Goal: Information Seeking & Learning: Learn about a topic

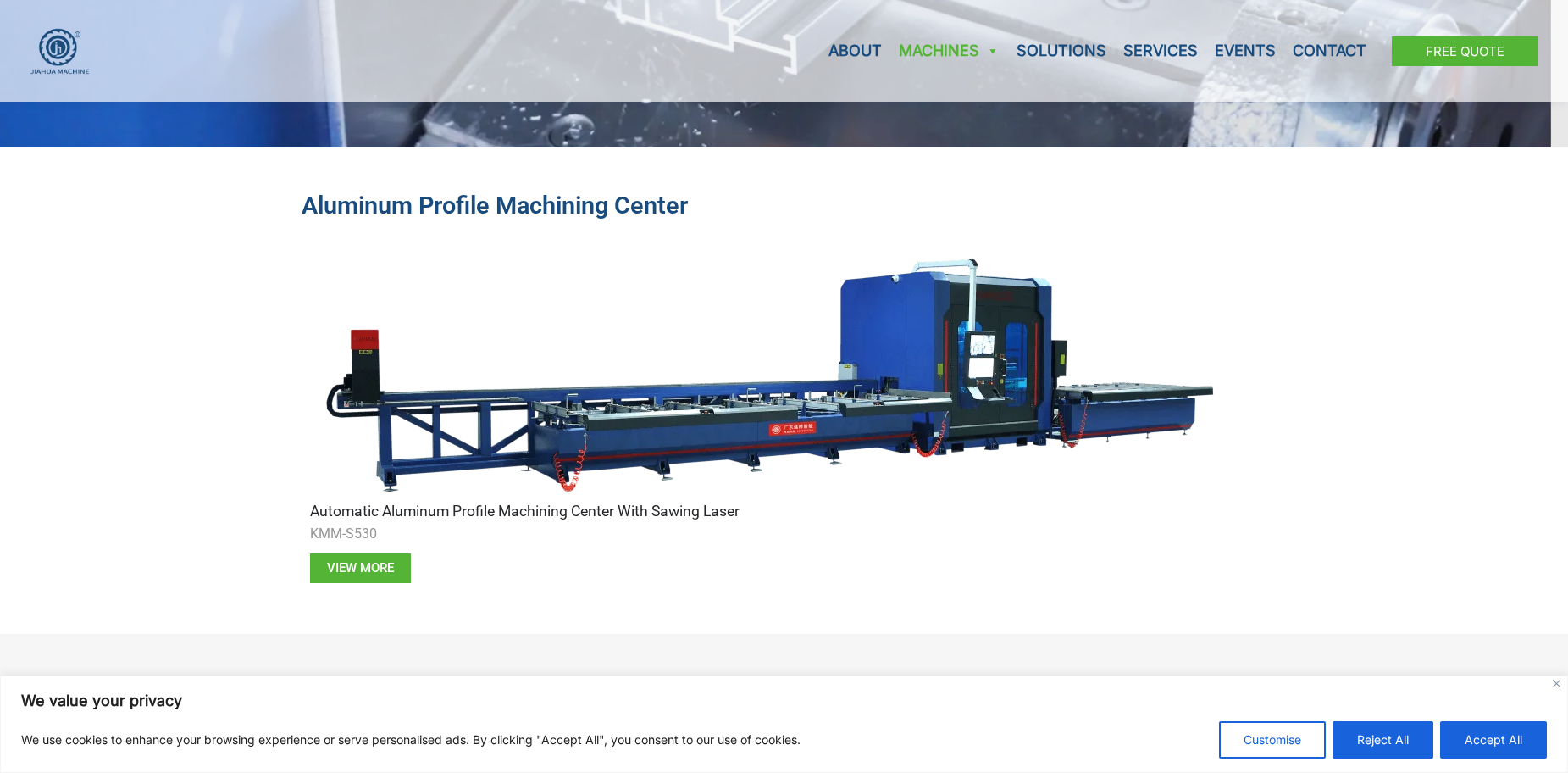
scroll to position [508, 0]
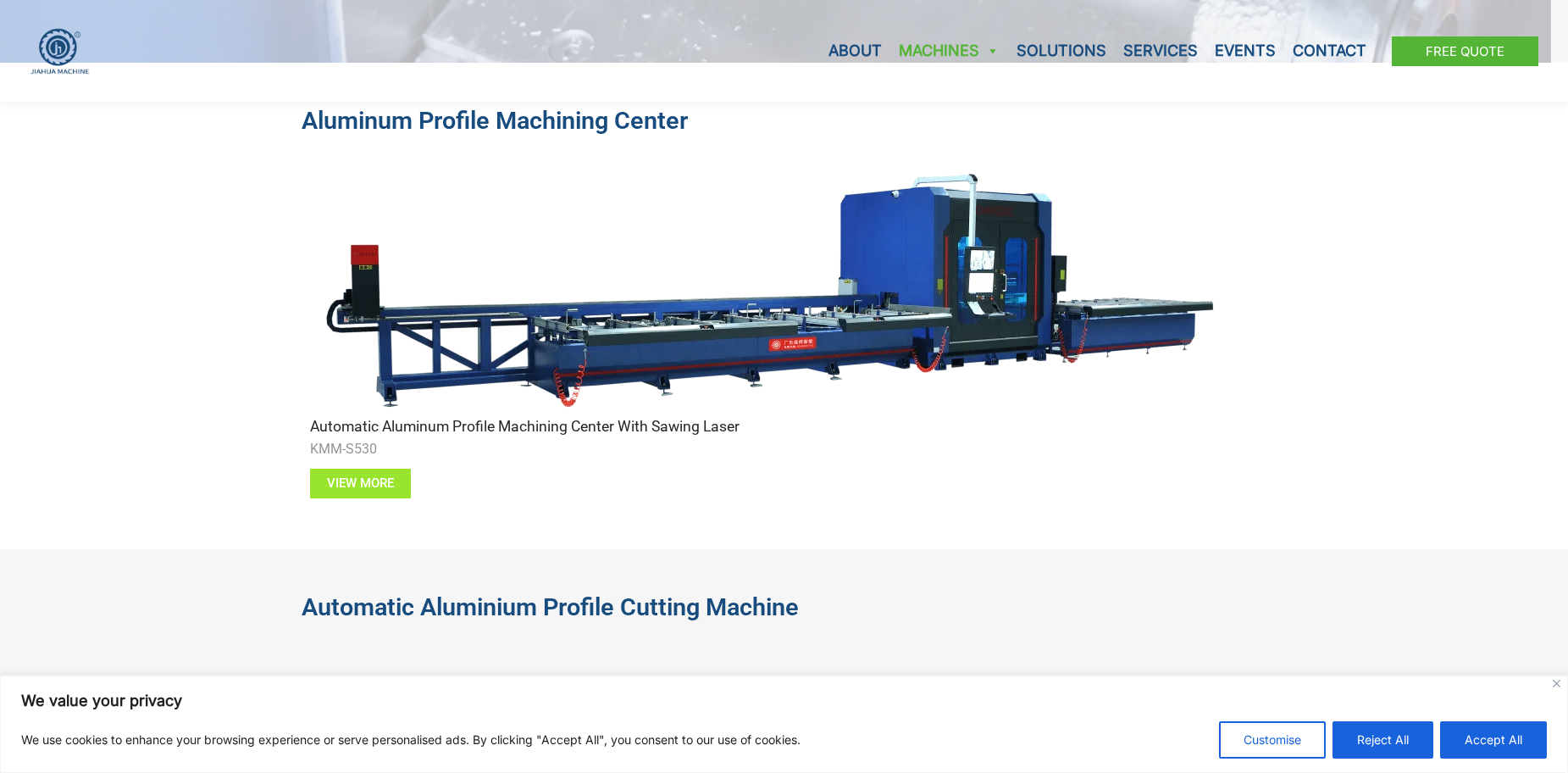
click at [367, 484] on span "View more" at bounding box center [360, 483] width 67 height 13
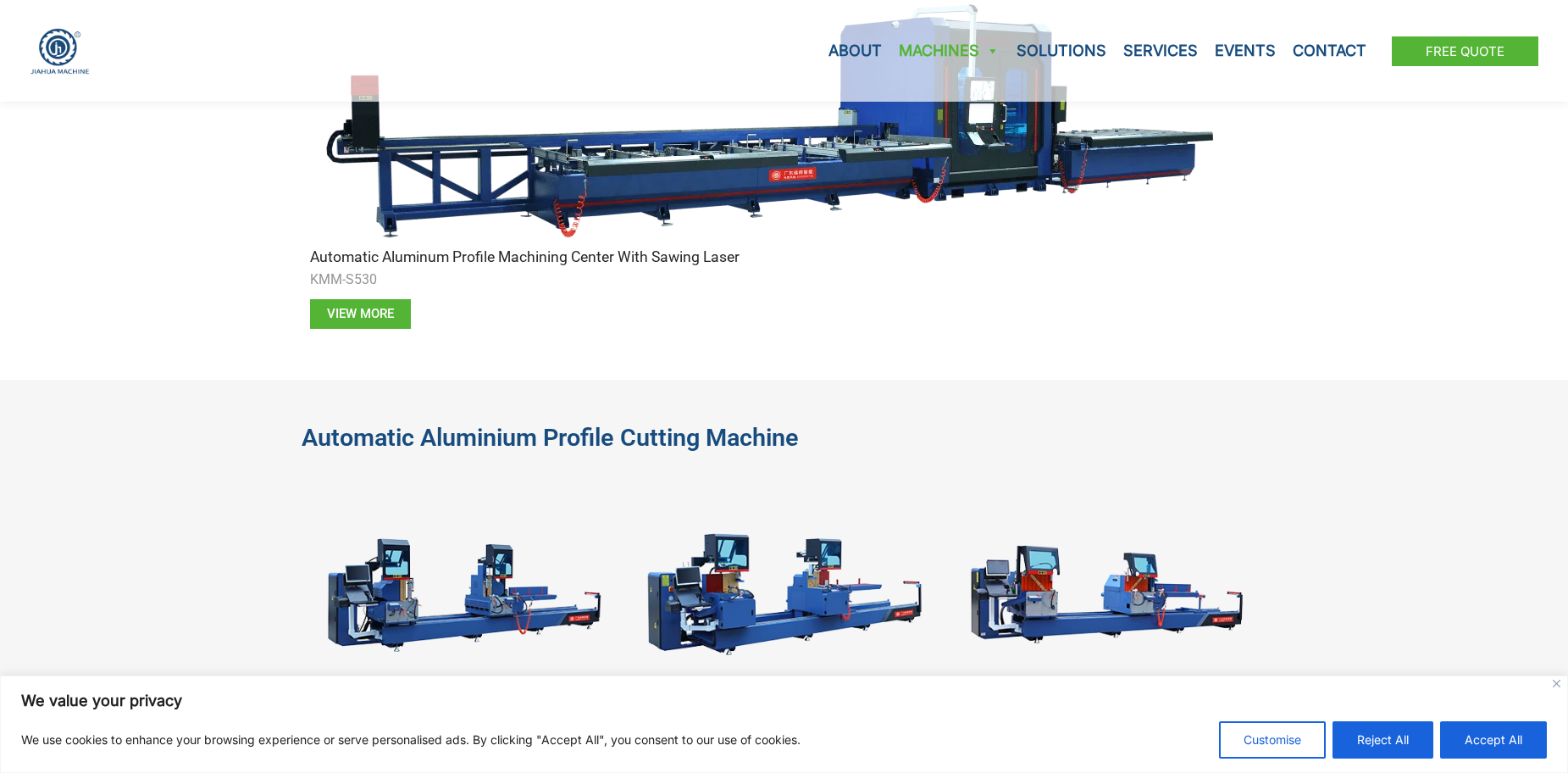
scroll to position [1016, 0]
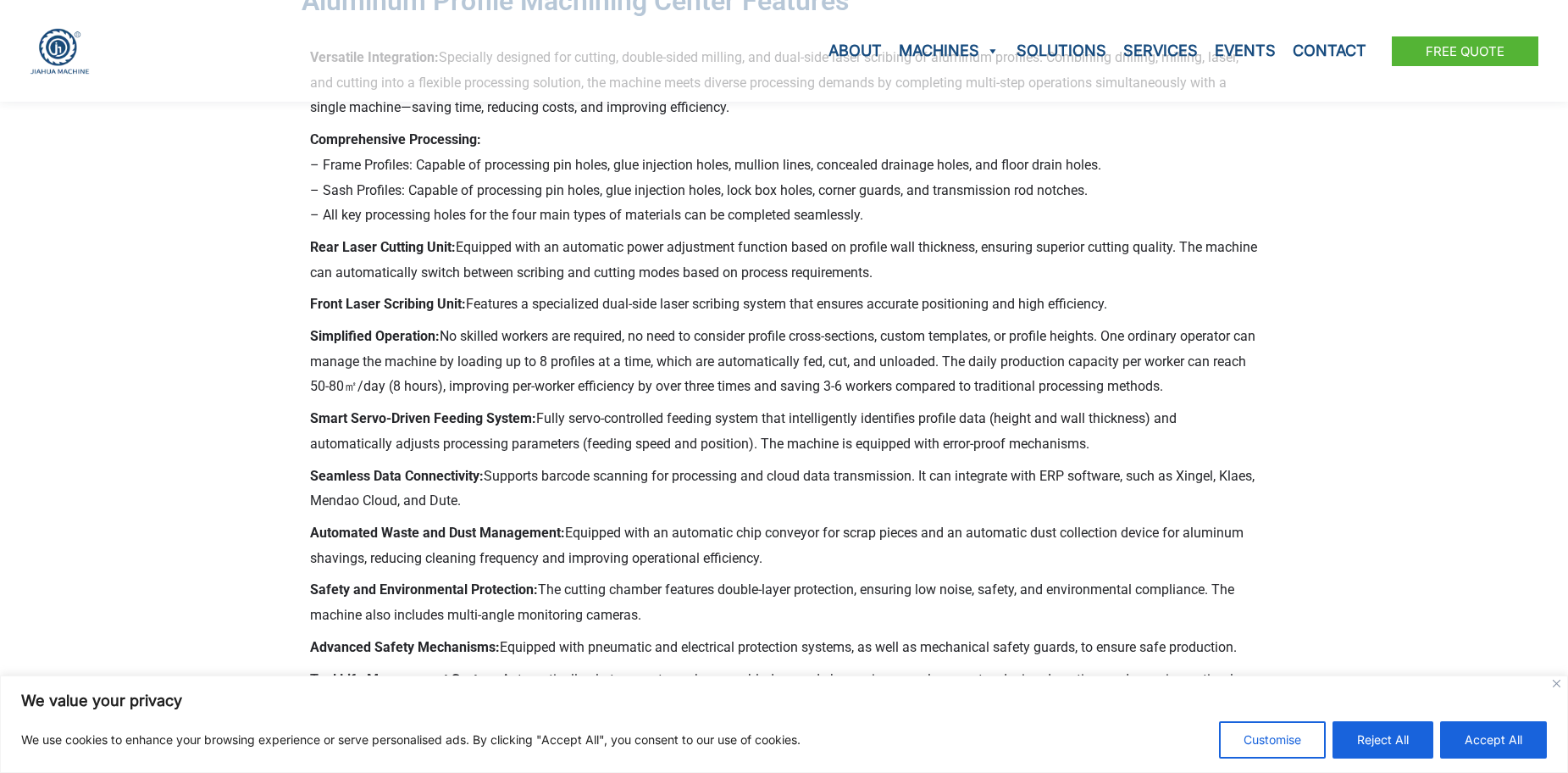
scroll to position [678, 0]
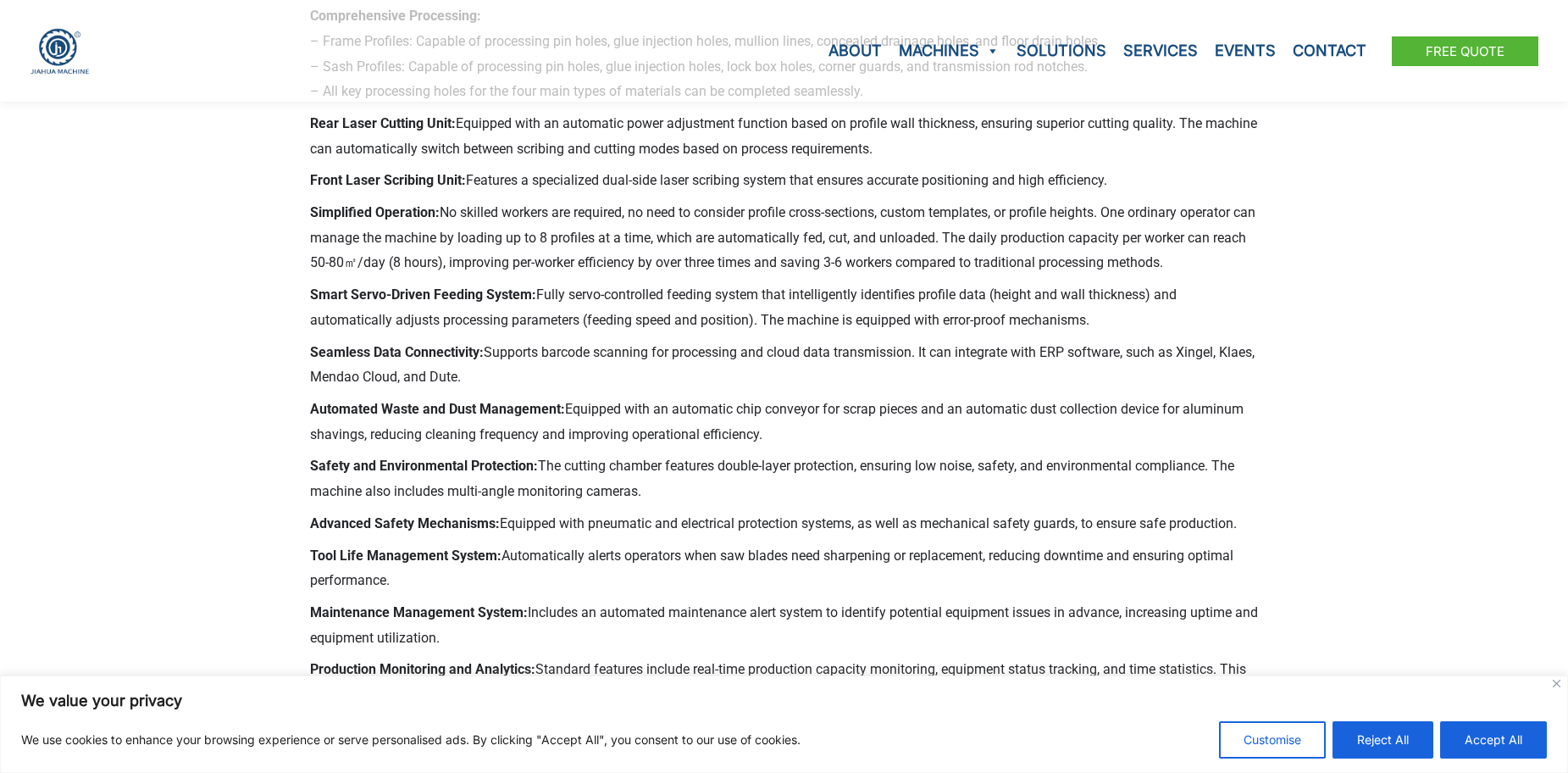
drag, startPoint x: 1507, startPoint y: 739, endPoint x: 1375, endPoint y: 678, distance: 145.4
click at [1504, 737] on button "Accept All" at bounding box center [1493, 740] width 106 height 37
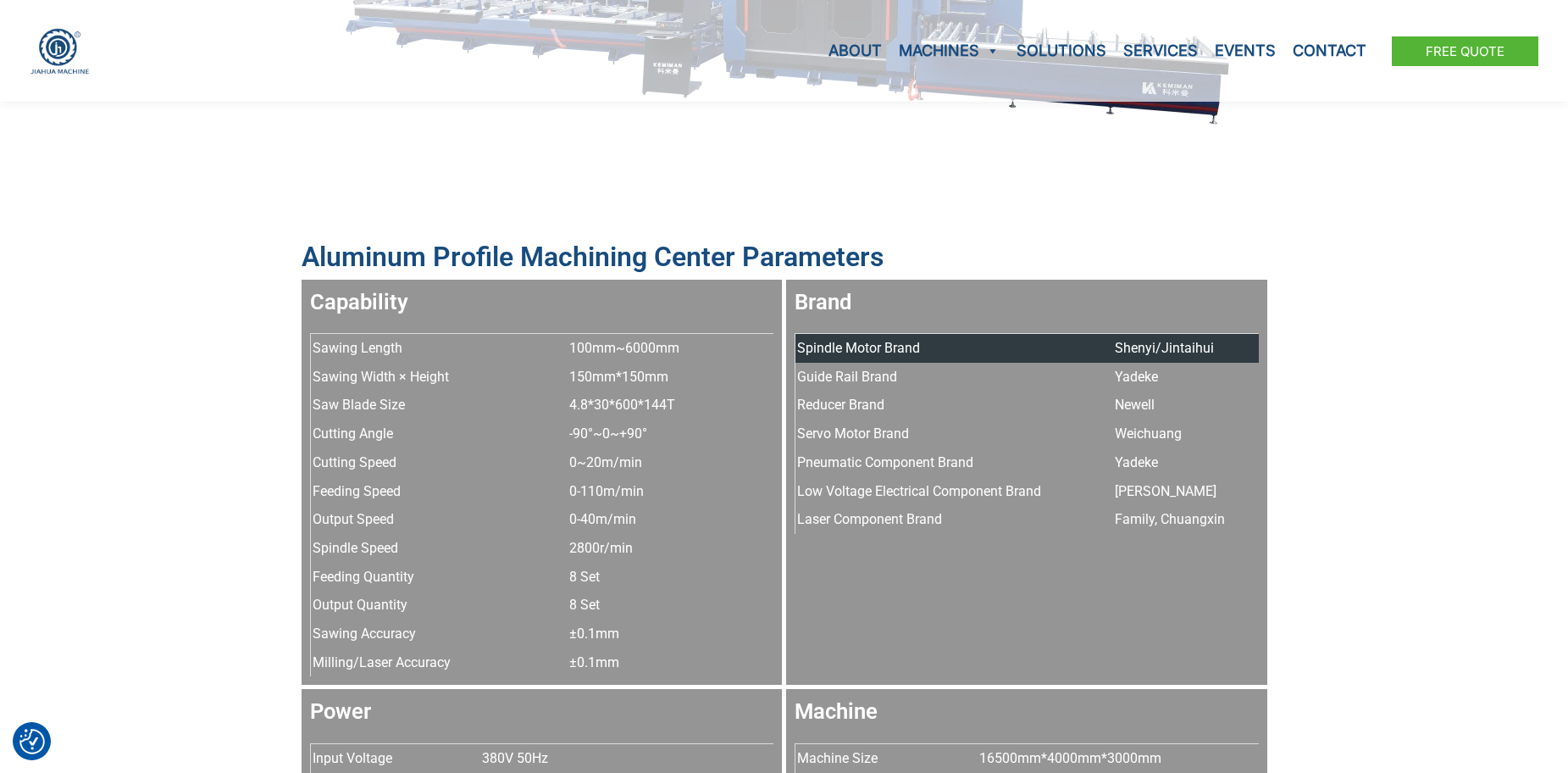
scroll to position [1610, 0]
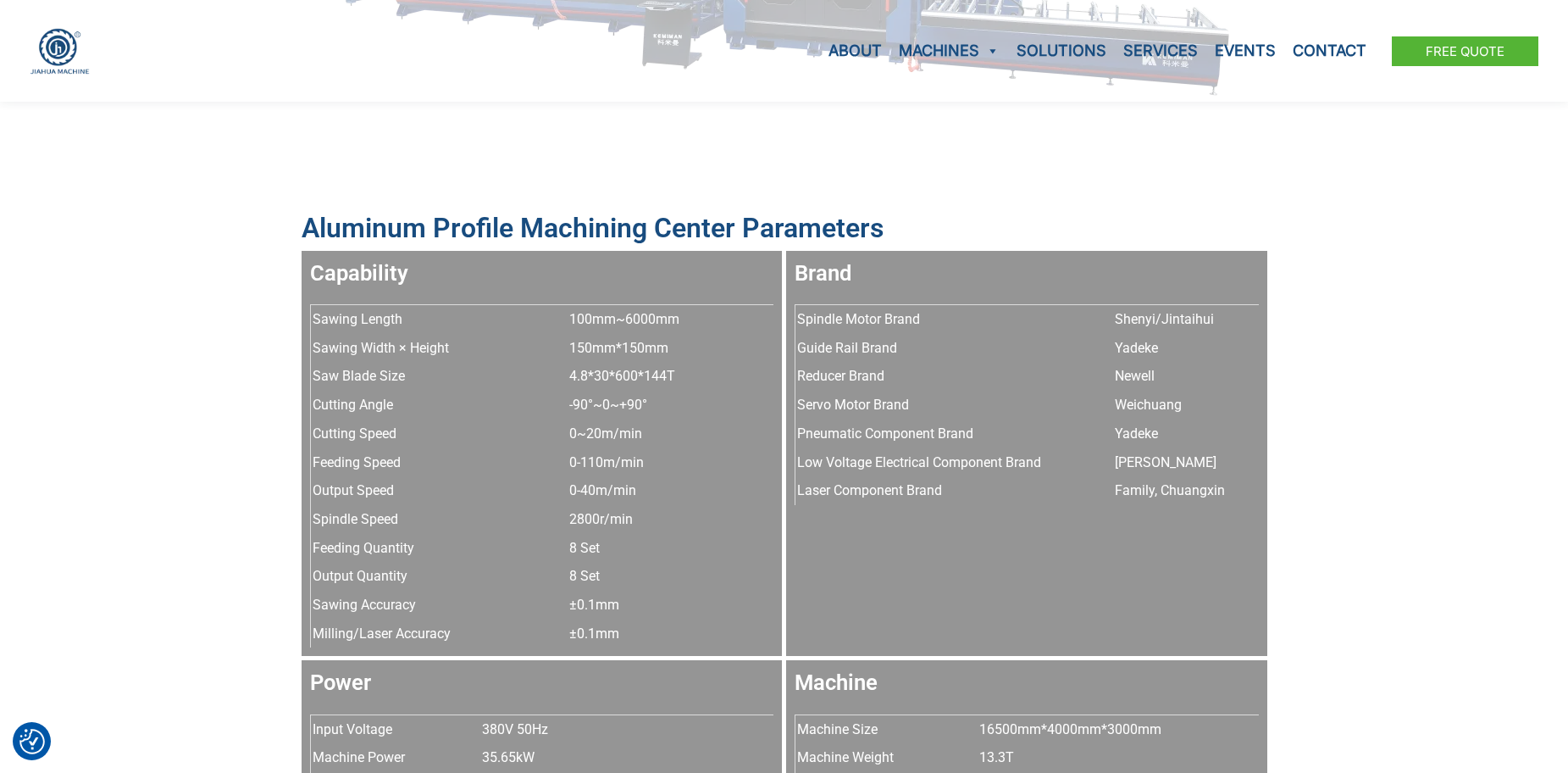
click at [1372, 327] on div "Aluminum Profile Machining Center Parameters capability Sawing Length 100mm~600…" at bounding box center [784, 538] width 1568 height 740
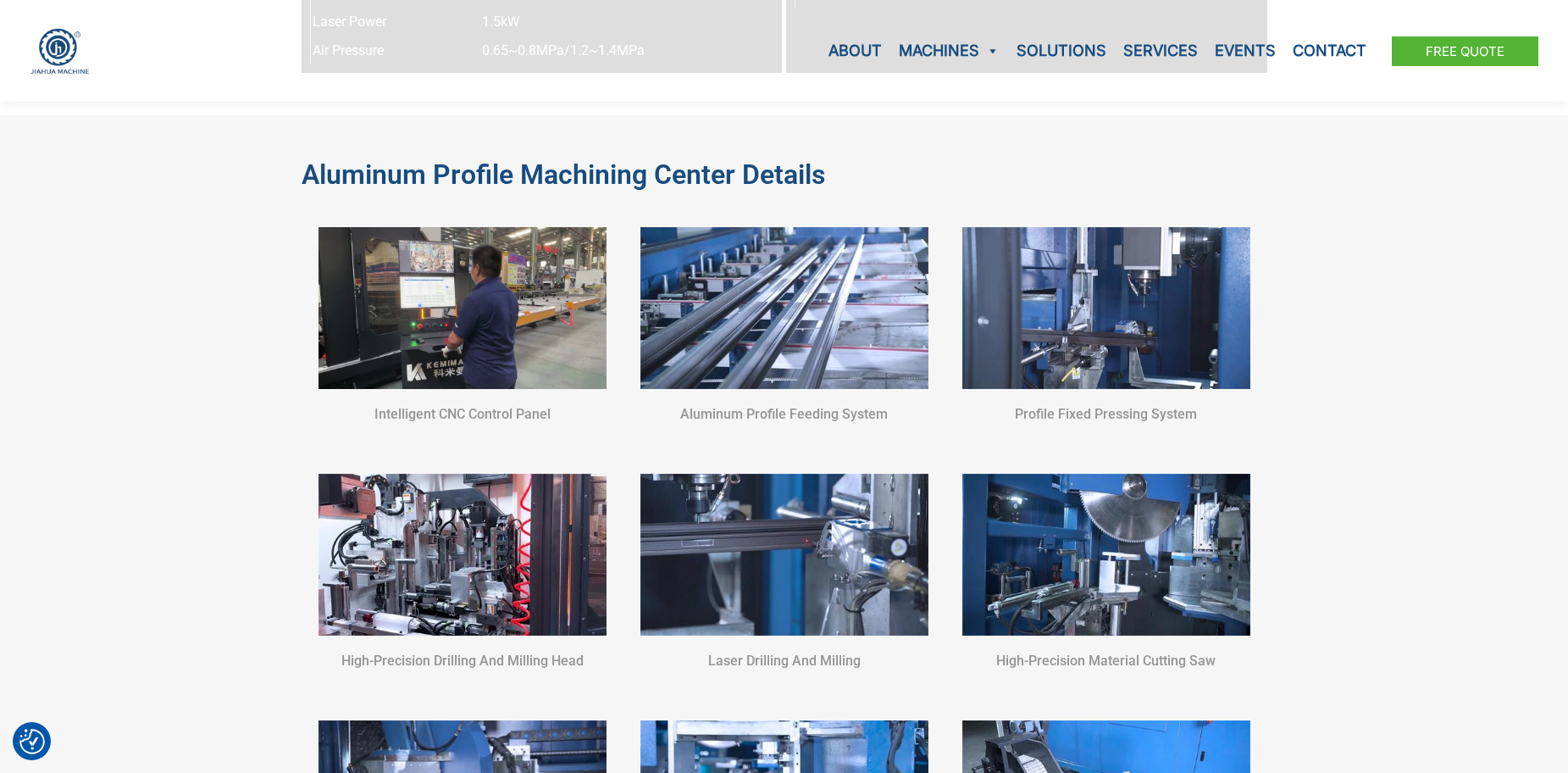
scroll to position [2542, 0]
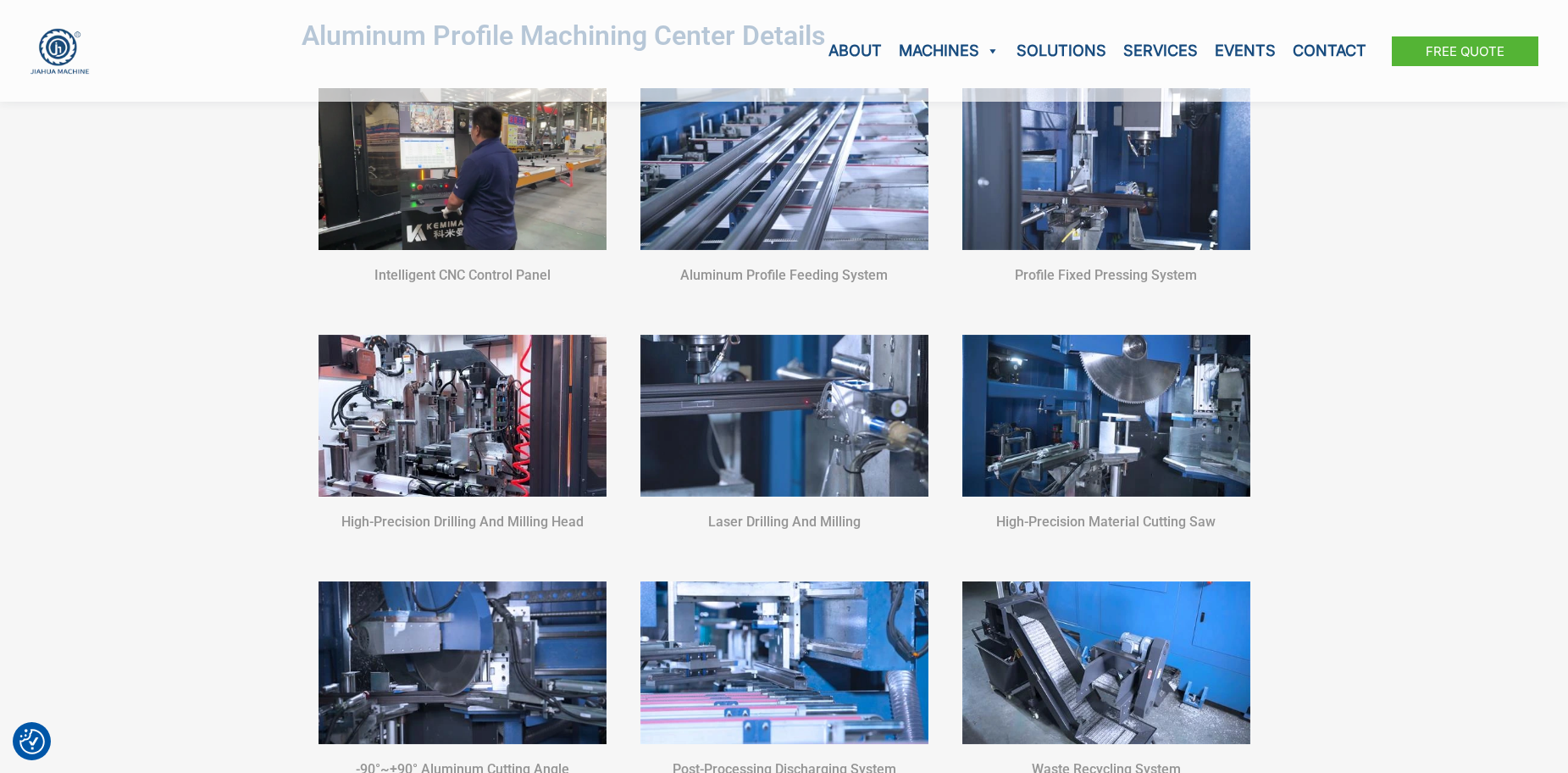
click at [372, 169] on img at bounding box center [462, 169] width 288 height 162
click at [482, 412] on img at bounding box center [462, 415] width 288 height 162
click at [744, 449] on img at bounding box center [784, 415] width 288 height 162
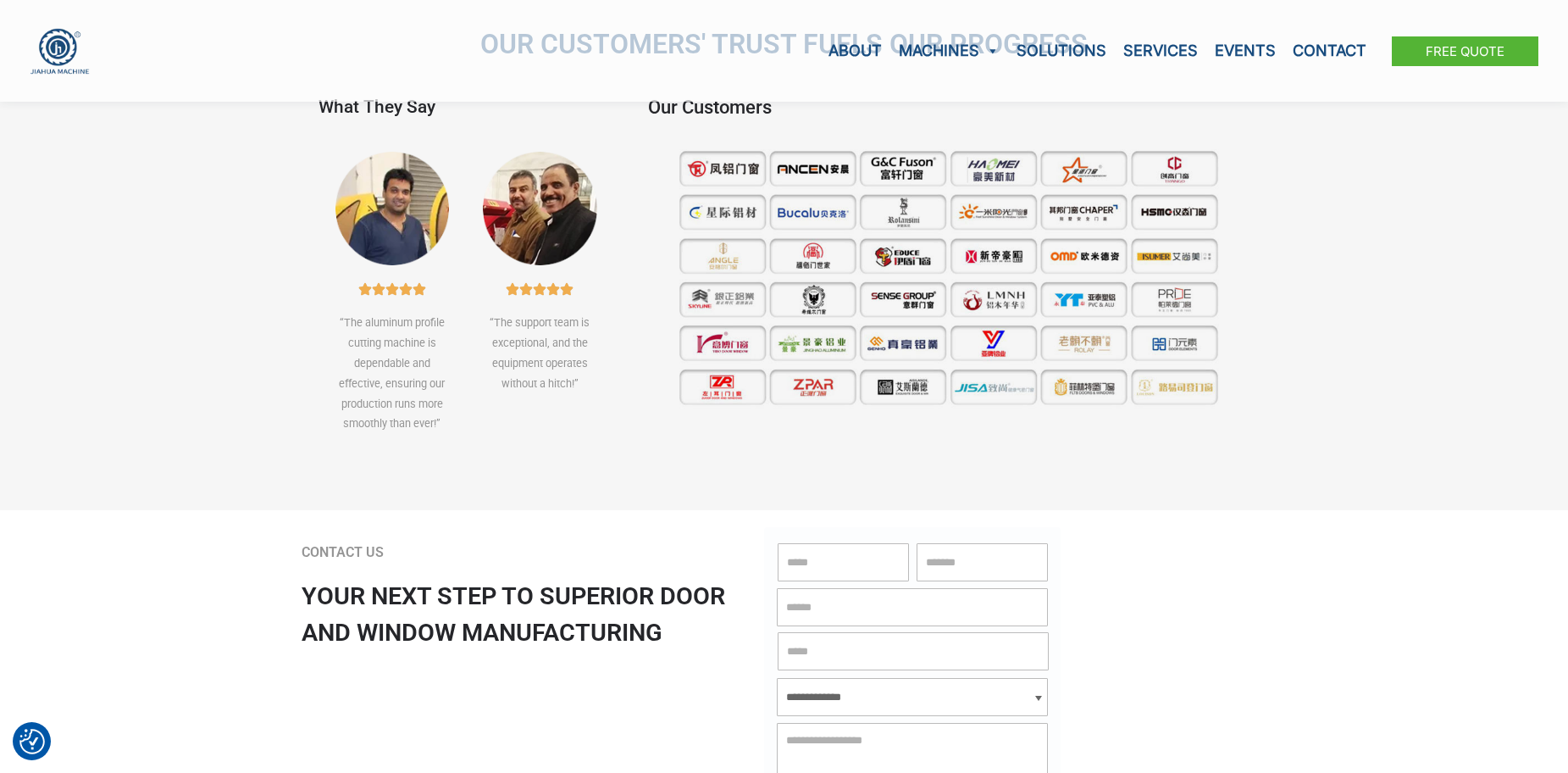
scroll to position [5507, 0]
